Goal: Transaction & Acquisition: Purchase product/service

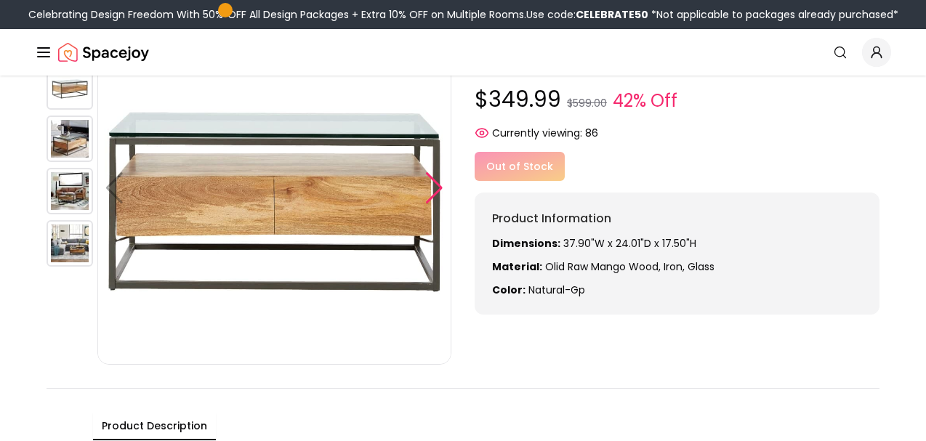
click at [432, 188] on div at bounding box center [434, 188] width 20 height 32
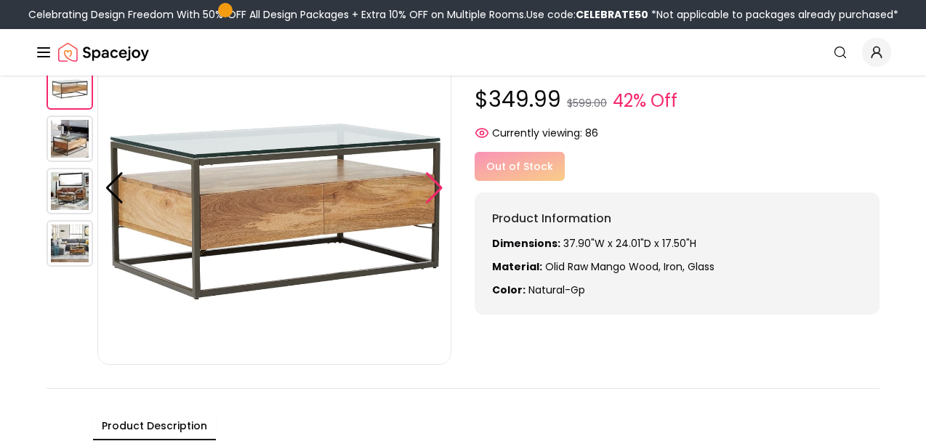
click at [432, 188] on div at bounding box center [434, 188] width 20 height 32
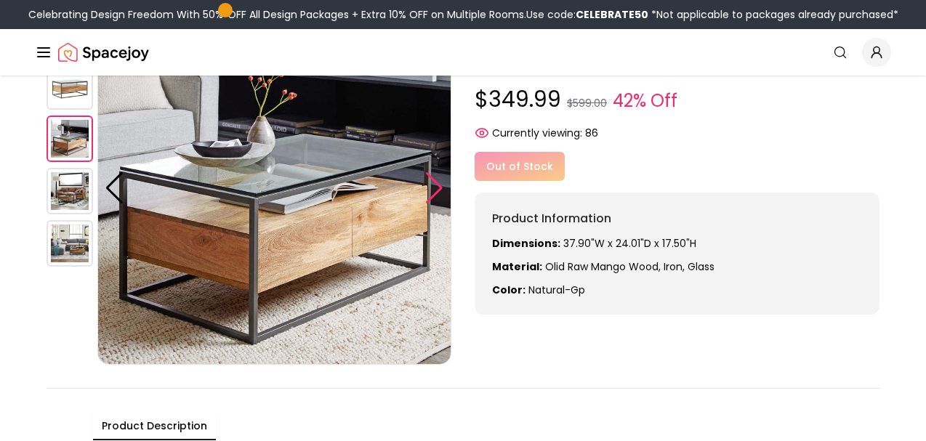
click at [432, 188] on div at bounding box center [434, 188] width 20 height 32
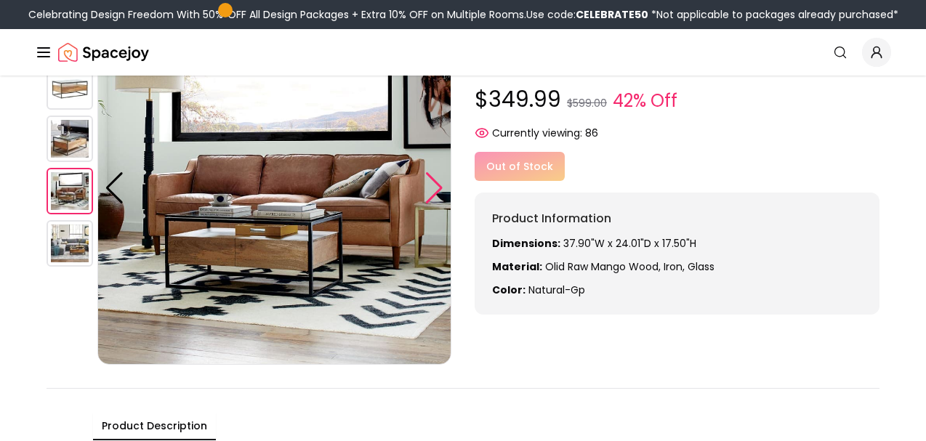
click at [432, 188] on div at bounding box center [434, 188] width 20 height 32
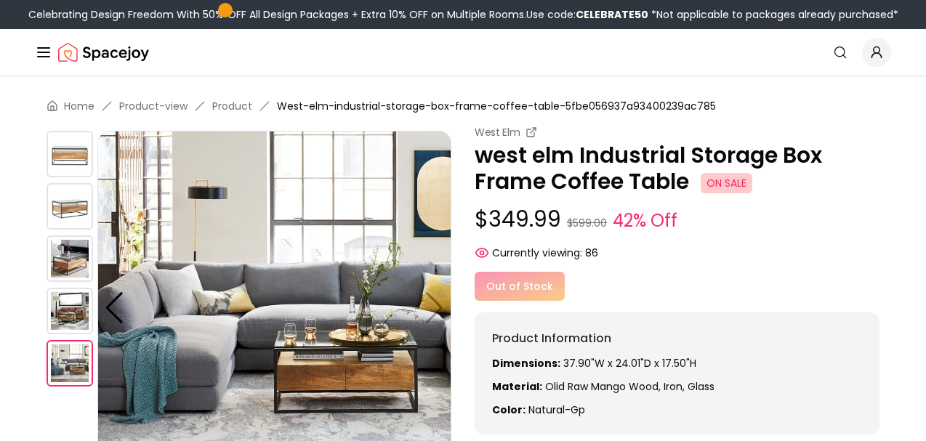
scroll to position [28, 0]
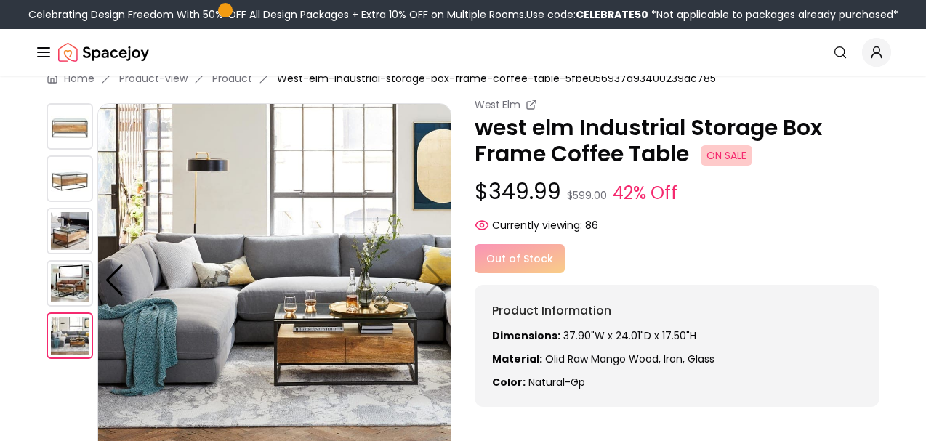
click at [69, 182] on img at bounding box center [70, 179] width 47 height 47
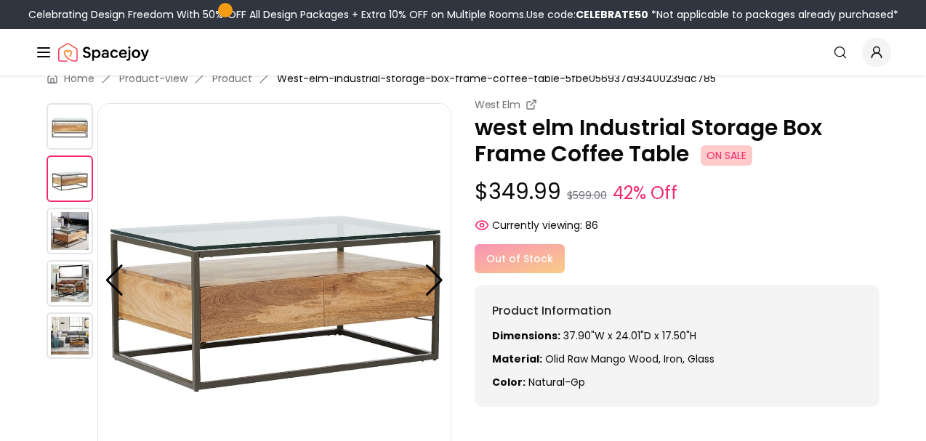
click at [60, 121] on img at bounding box center [70, 126] width 47 height 47
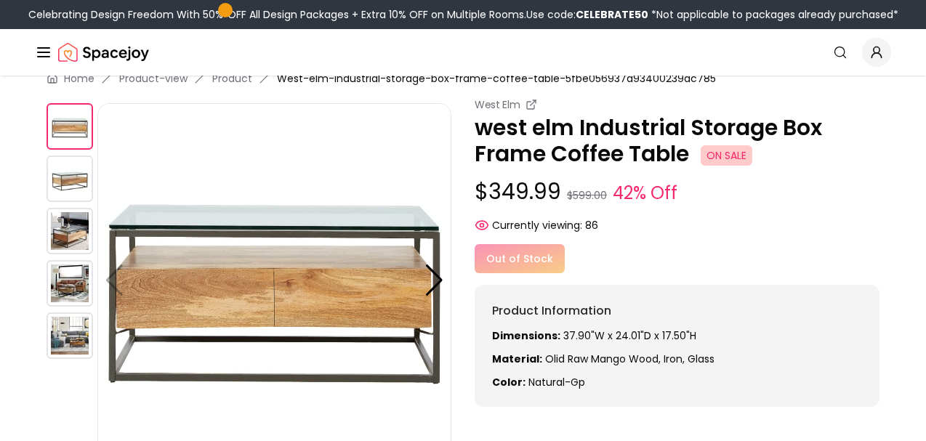
click at [77, 241] on img at bounding box center [70, 231] width 47 height 47
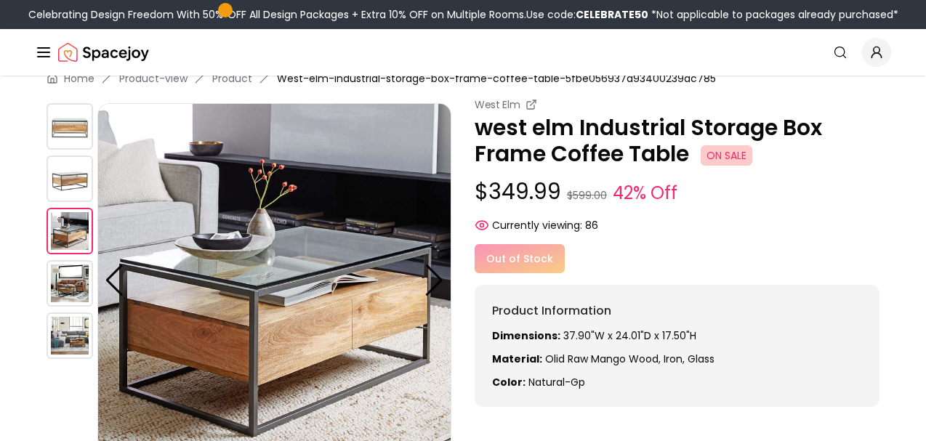
click at [79, 287] on img at bounding box center [70, 283] width 47 height 47
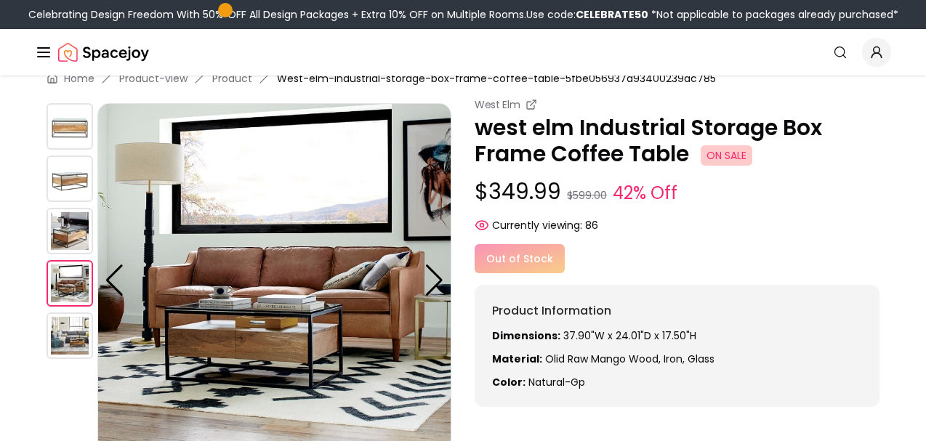
click at [73, 339] on img at bounding box center [70, 336] width 47 height 47
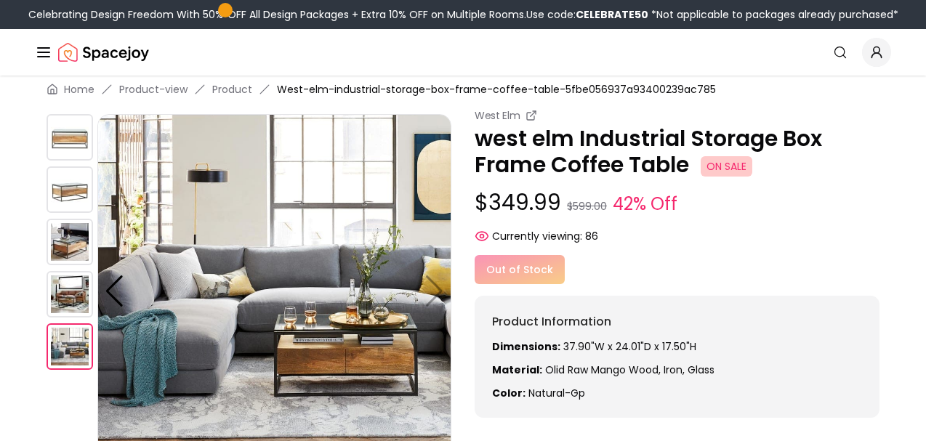
scroll to position [0, 0]
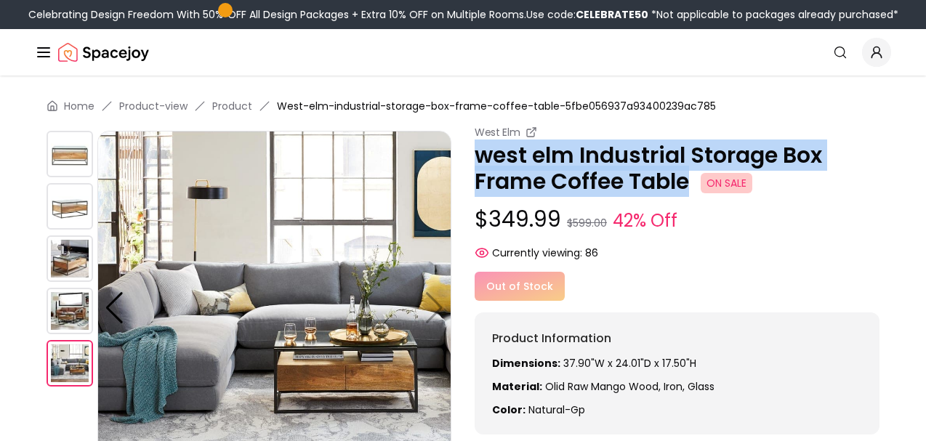
drag, startPoint x: 689, startPoint y: 185, endPoint x: 472, endPoint y: 163, distance: 217.7
click at [472, 163] on div "West Elm west elm Industrial Storage Box Frame Coffee Table ON SALE $349.99 $59…" at bounding box center [463, 305] width 833 height 360
